Goal: Navigation & Orientation: Find specific page/section

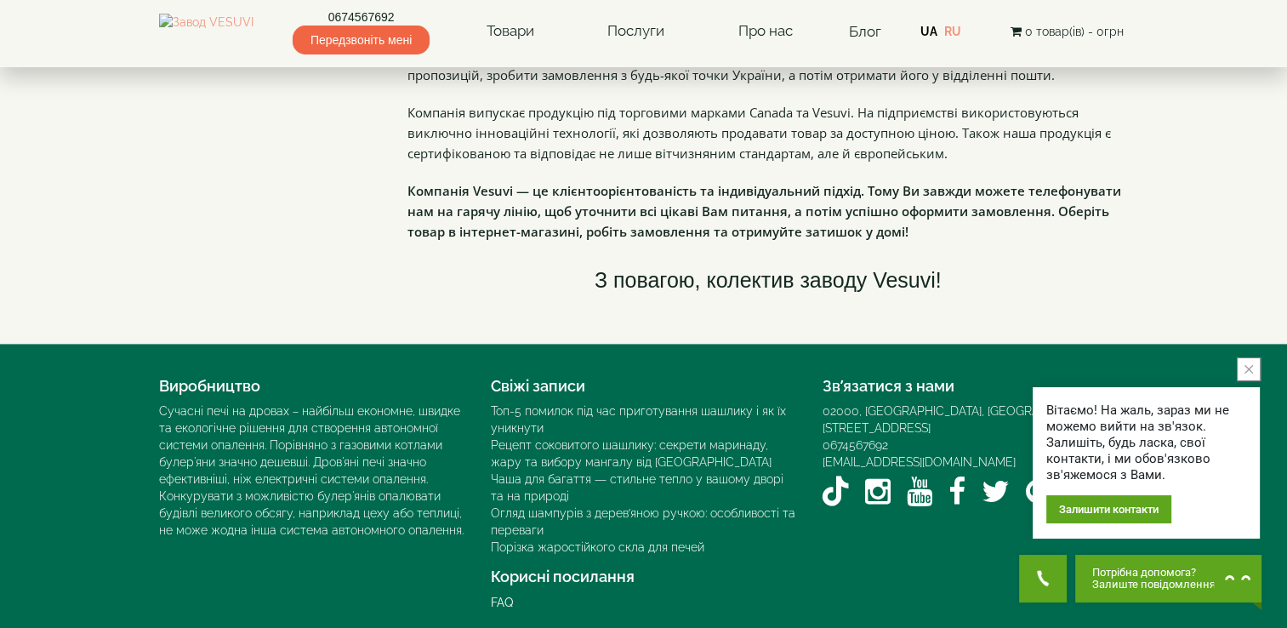
scroll to position [2421, 0]
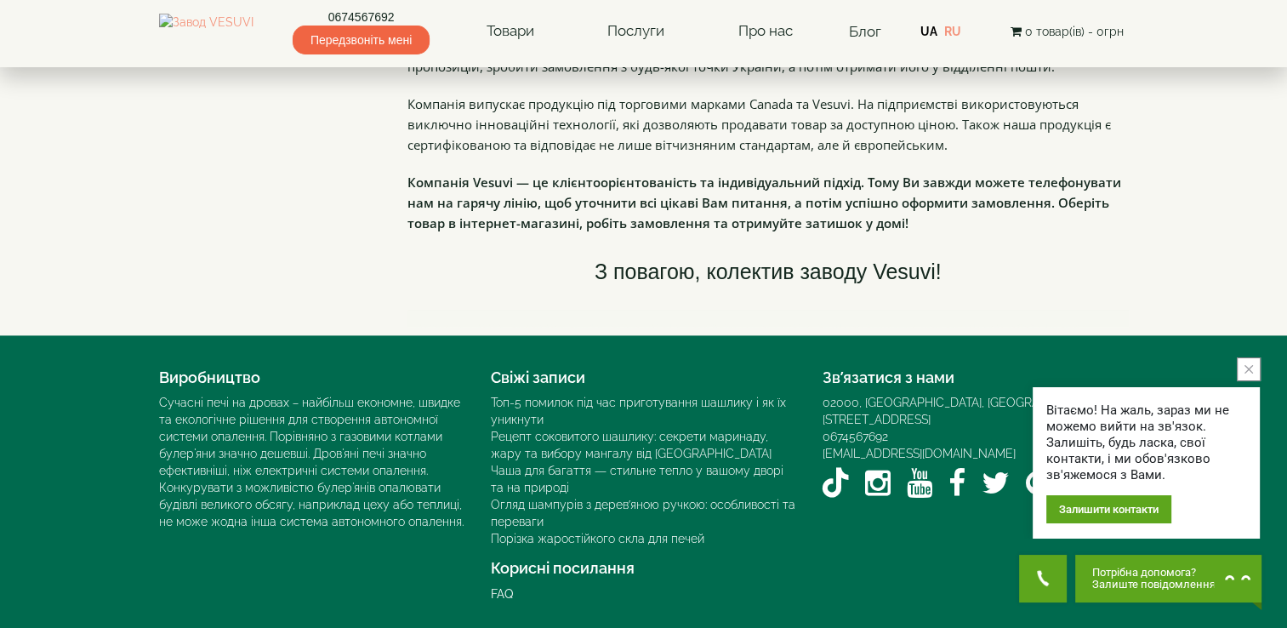
click at [1243, 362] on button "close button" at bounding box center [1248, 369] width 24 height 24
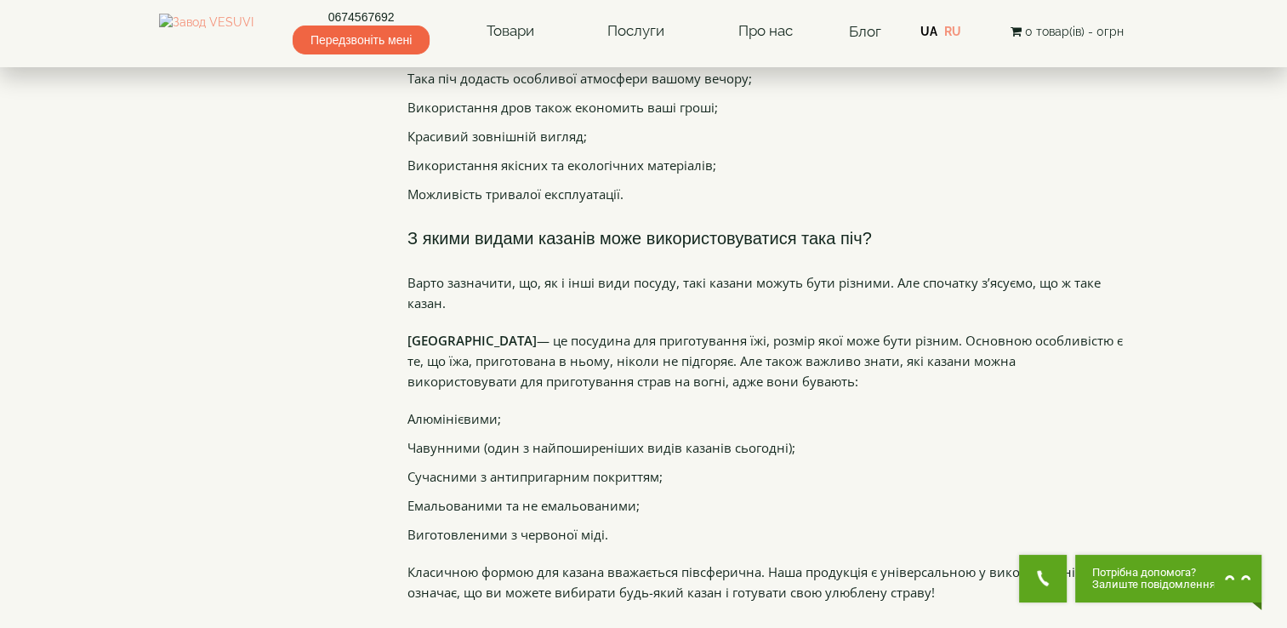
scroll to position [1486, 0]
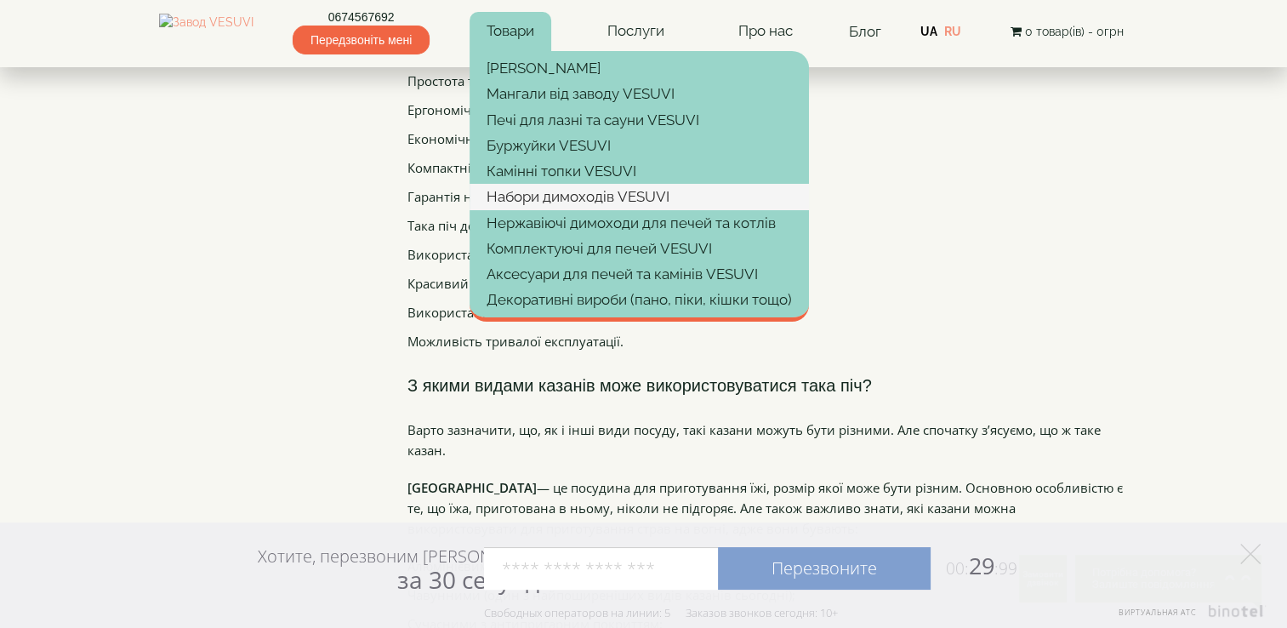
click at [576, 193] on link "Набори димоходів VESUVI" at bounding box center [638, 197] width 339 height 26
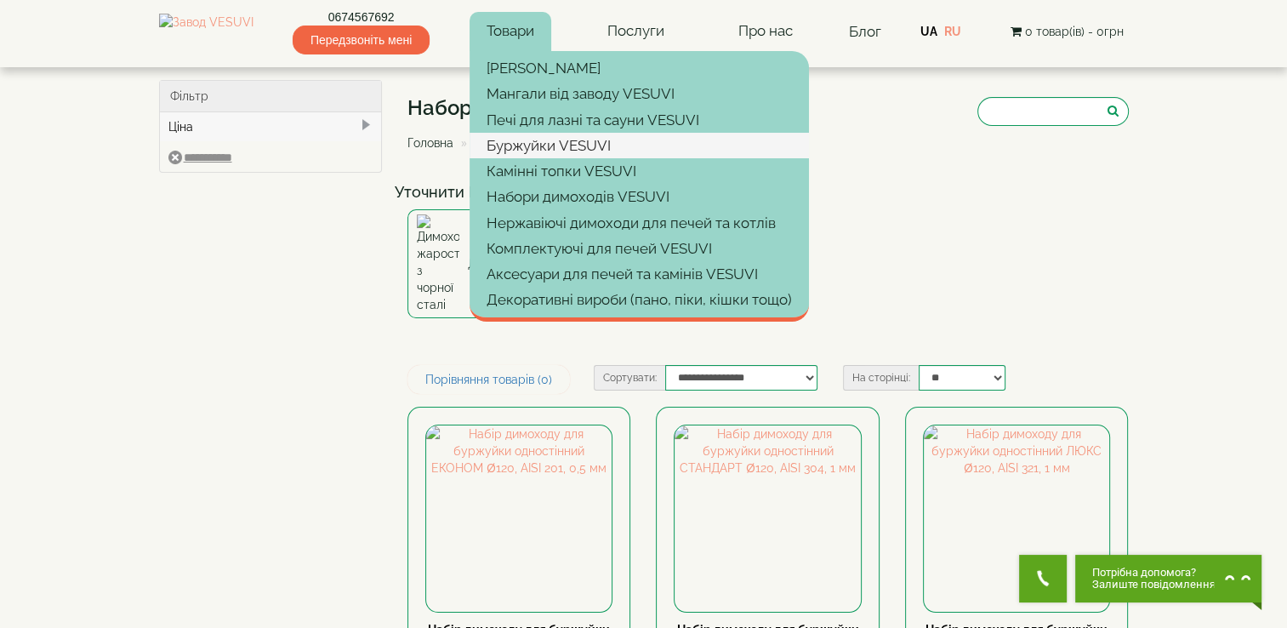
click at [608, 142] on link "Буржуйки VESUVI" at bounding box center [638, 146] width 339 height 26
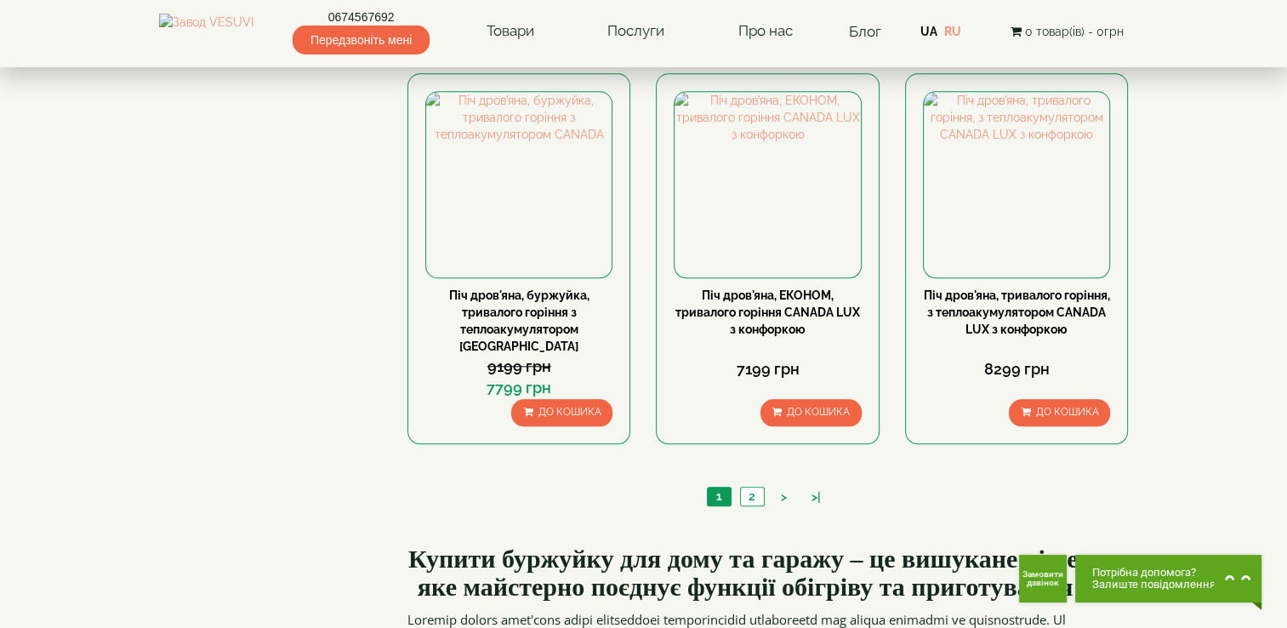
scroll to position [1701, 0]
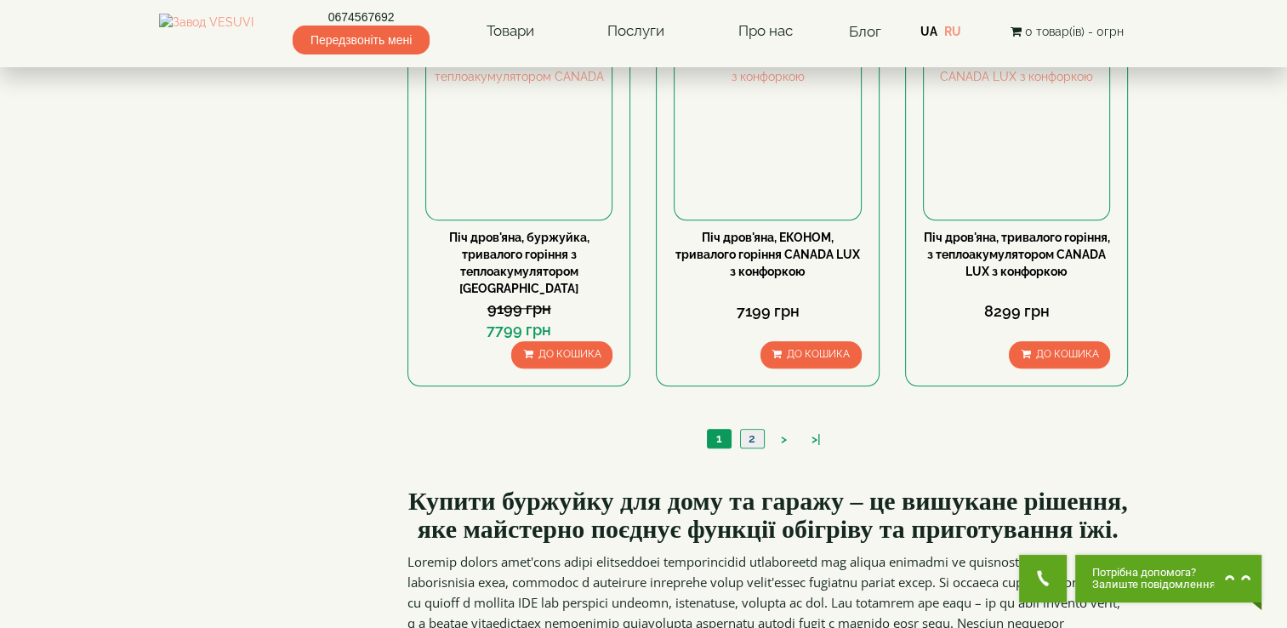
click at [751, 429] on link "2" at bounding box center [752, 438] width 24 height 18
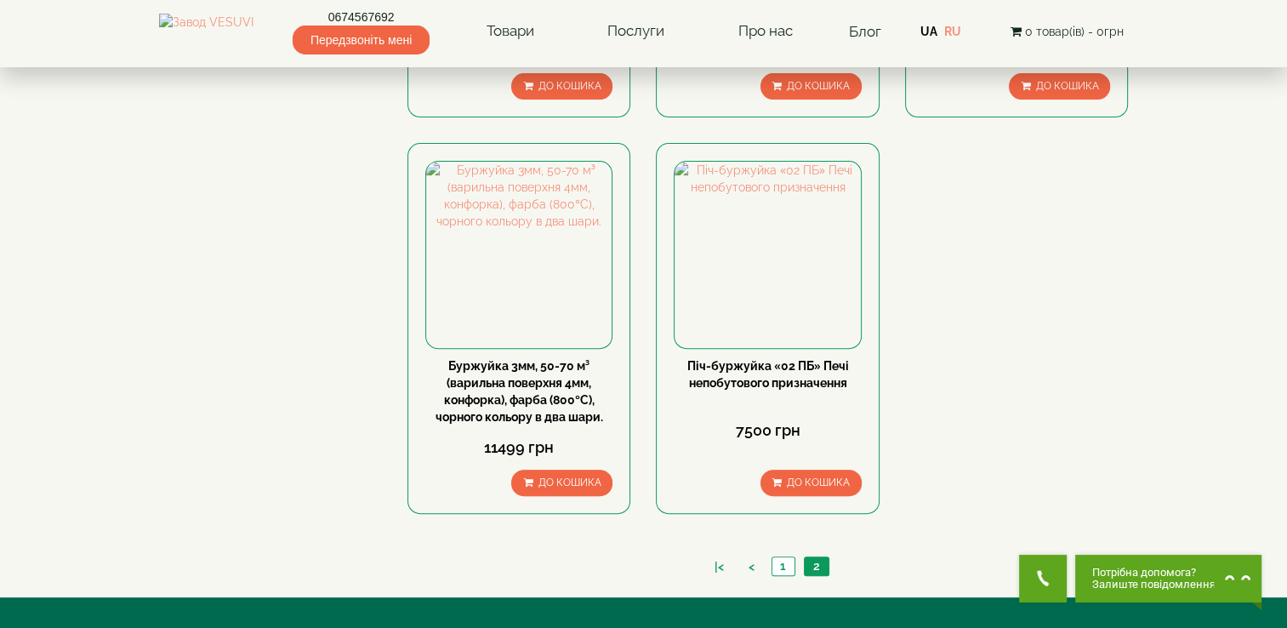
scroll to position [510, 0]
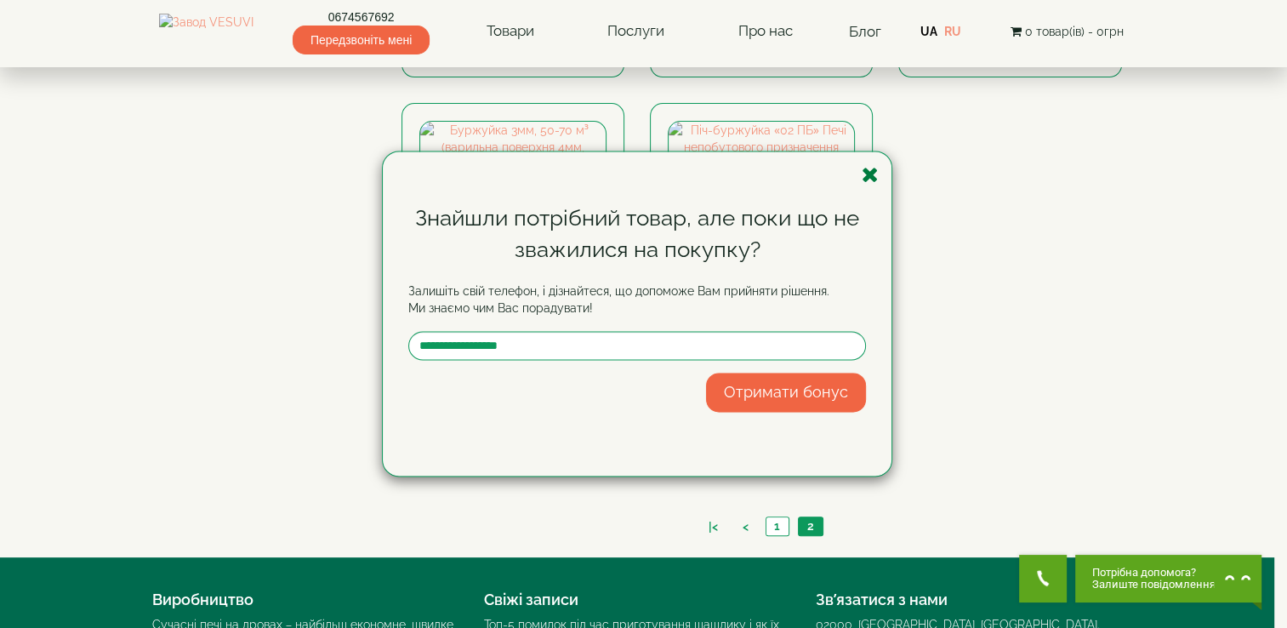
click at [868, 168] on icon "button" at bounding box center [869, 174] width 17 height 21
